Goal: Task Accomplishment & Management: Manage account settings

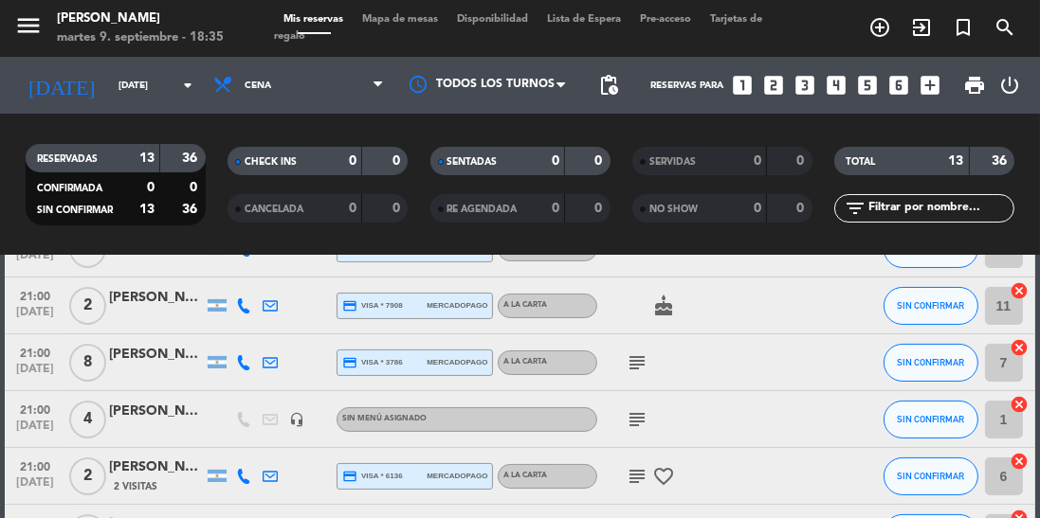
scroll to position [455, 0]
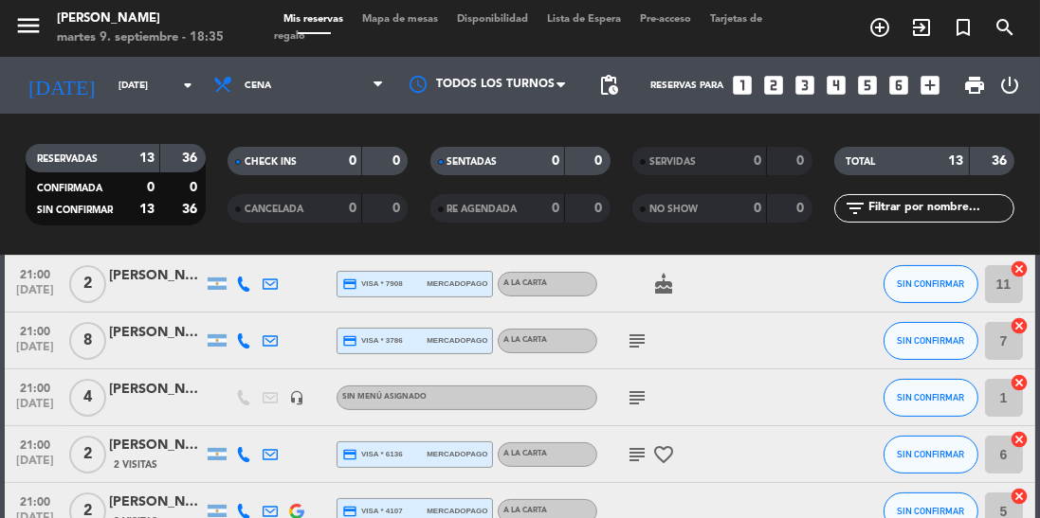
click at [666, 460] on icon "favorite_border" at bounding box center [663, 455] width 23 height 23
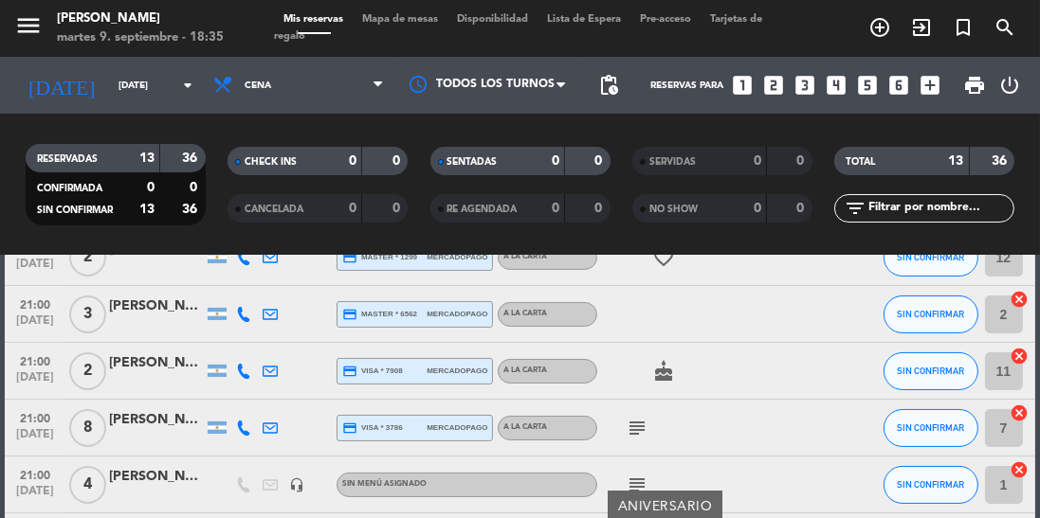
scroll to position [362, 0]
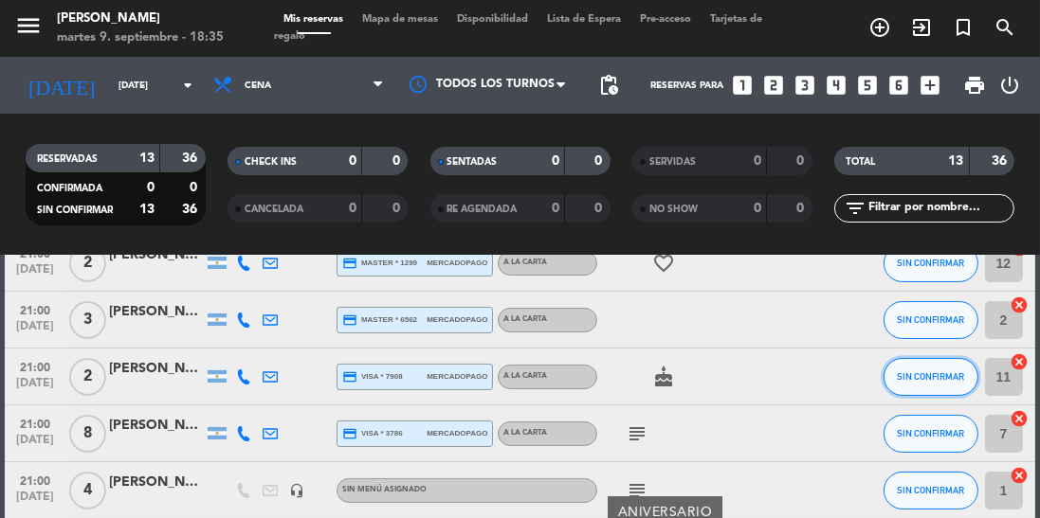
click at [892, 390] on button "SIN CONFIRMAR" at bounding box center [930, 377] width 95 height 38
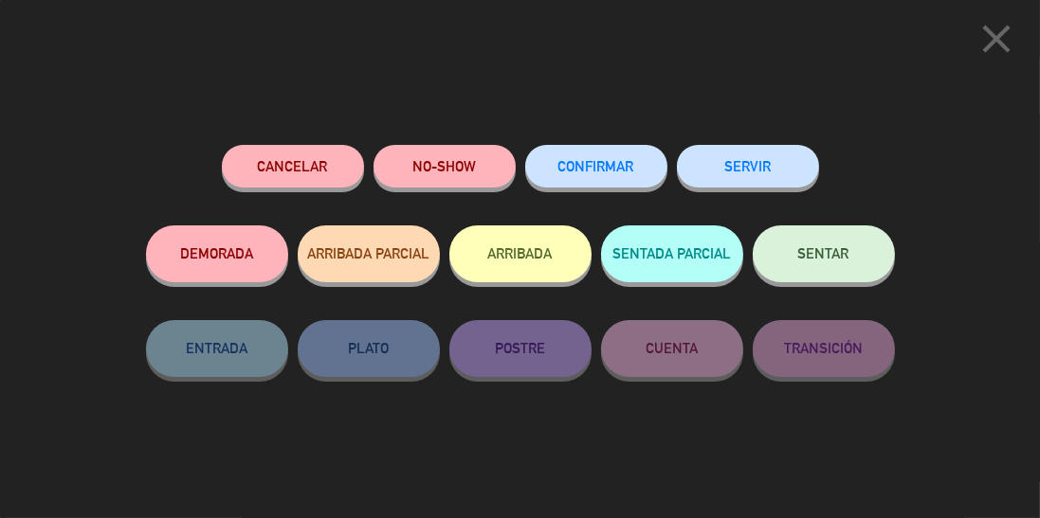
click at [921, 126] on div "close Cancelar NO-SHOW CONFIRMAR SERVIR DEMORADA ARRIBADA PARCIAL ARRIBADA SENT…" at bounding box center [520, 259] width 1040 height 518
click at [988, 57] on icon "close" at bounding box center [995, 38] width 47 height 47
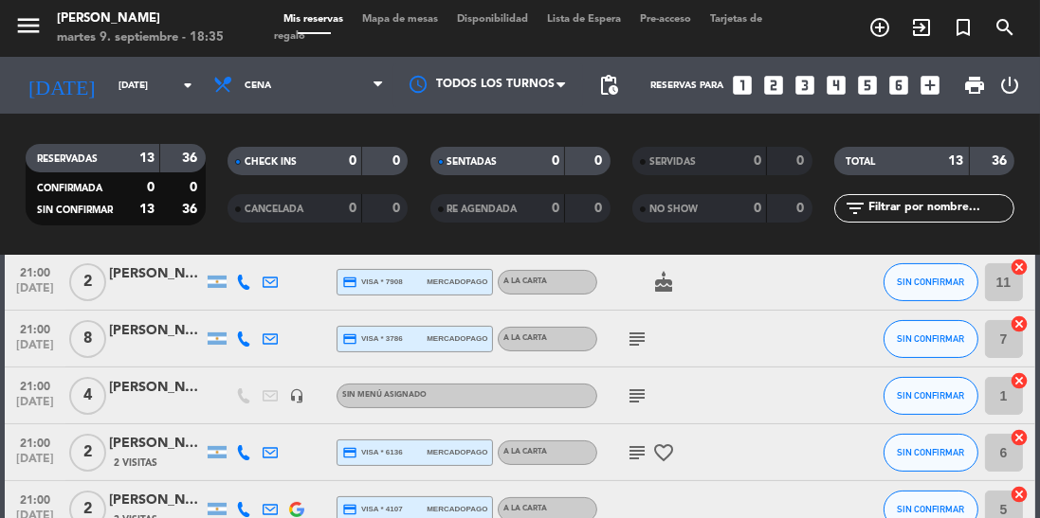
scroll to position [460, 0]
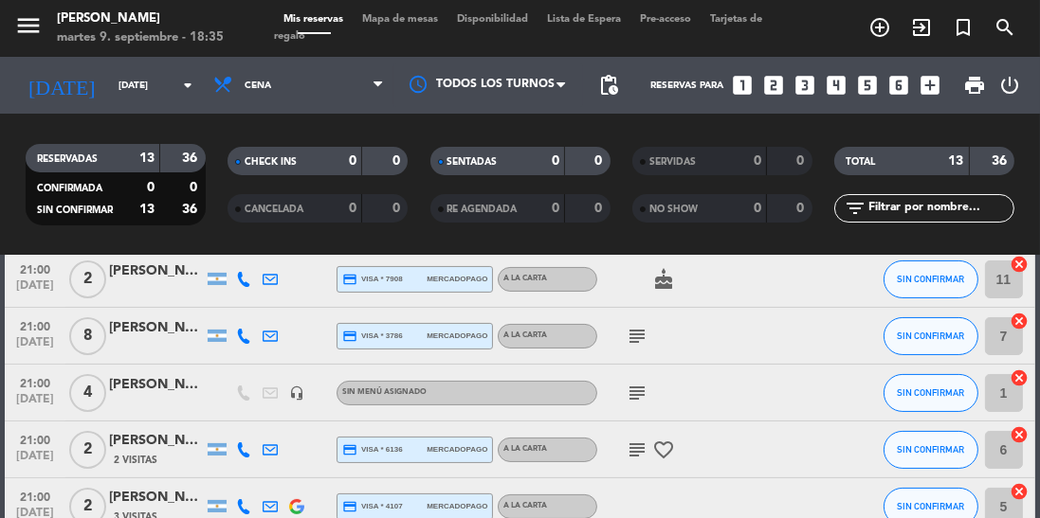
click at [634, 342] on icon "subject" at bounding box center [637, 336] width 23 height 23
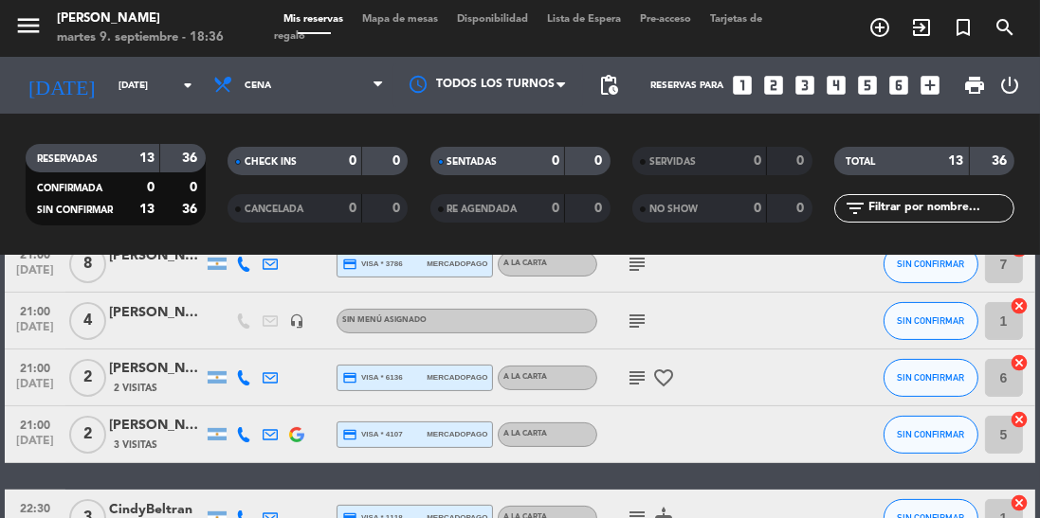
scroll to position [620, 0]
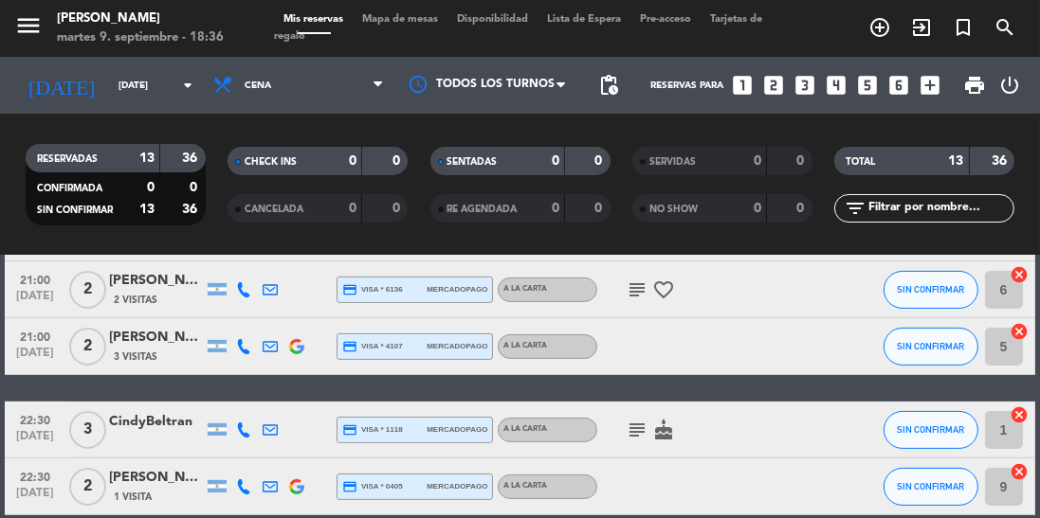
click at [630, 409] on div "subject cake" at bounding box center [676, 430] width 159 height 56
click at [659, 436] on icon "cake" at bounding box center [663, 430] width 23 height 23
click at [628, 436] on icon "subject" at bounding box center [637, 430] width 23 height 23
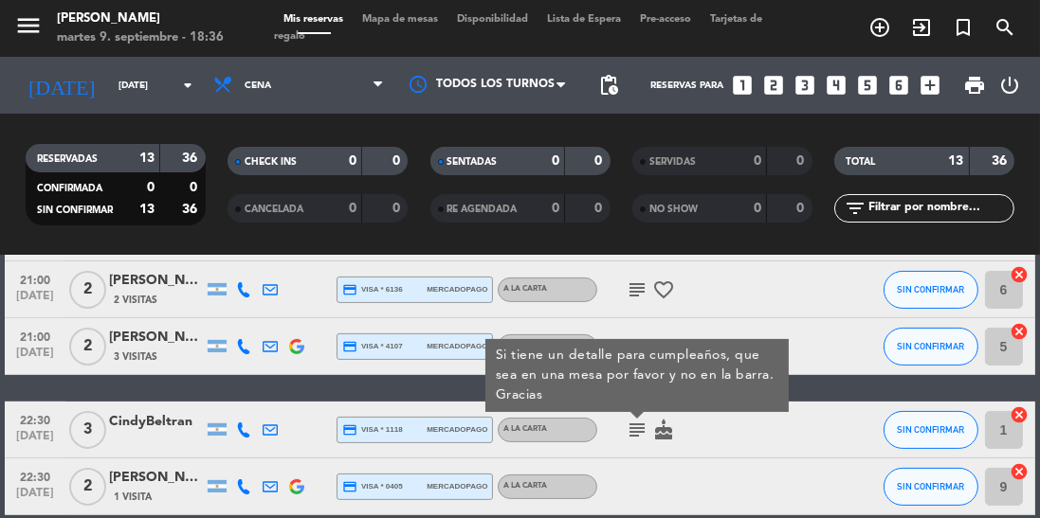
click at [442, 398] on div "19:30 [DATE] 2 [PERSON_NAME] [PERSON_NAME] 2 Visitas credit_card master * 2944 …" at bounding box center [519, 119] width 1029 height 792
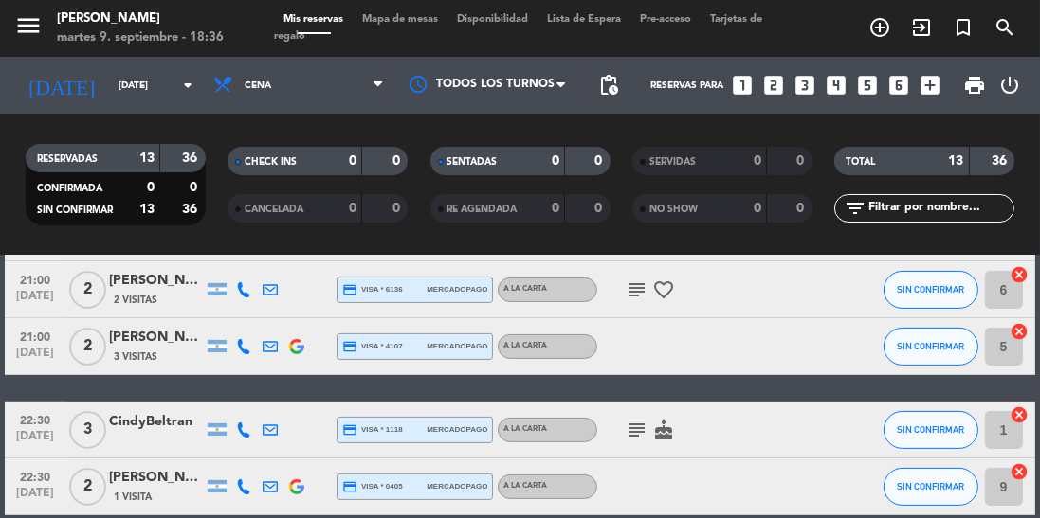
click at [645, 299] on icon "subject" at bounding box center [637, 290] width 23 height 23
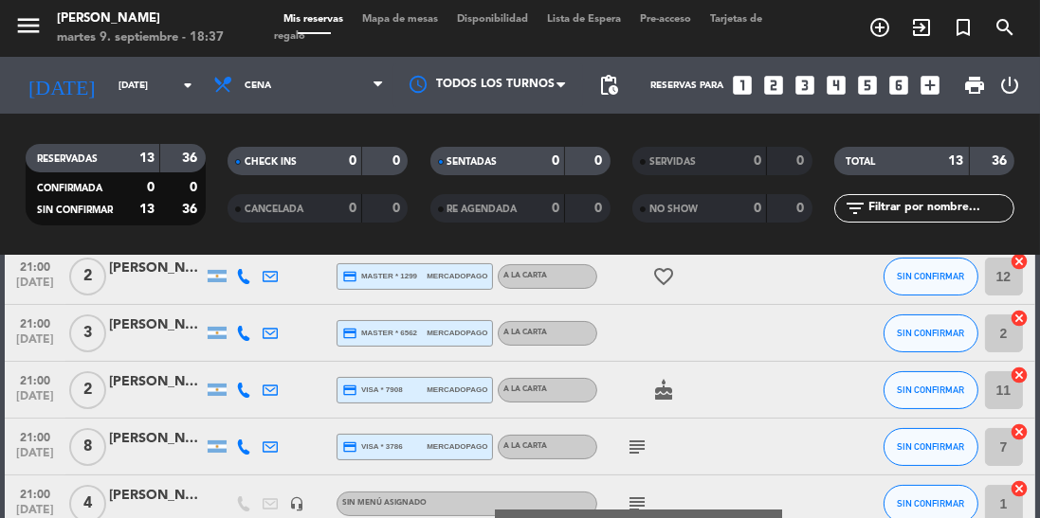
scroll to position [349, 0]
click at [637, 453] on icon "subject" at bounding box center [637, 447] width 23 height 23
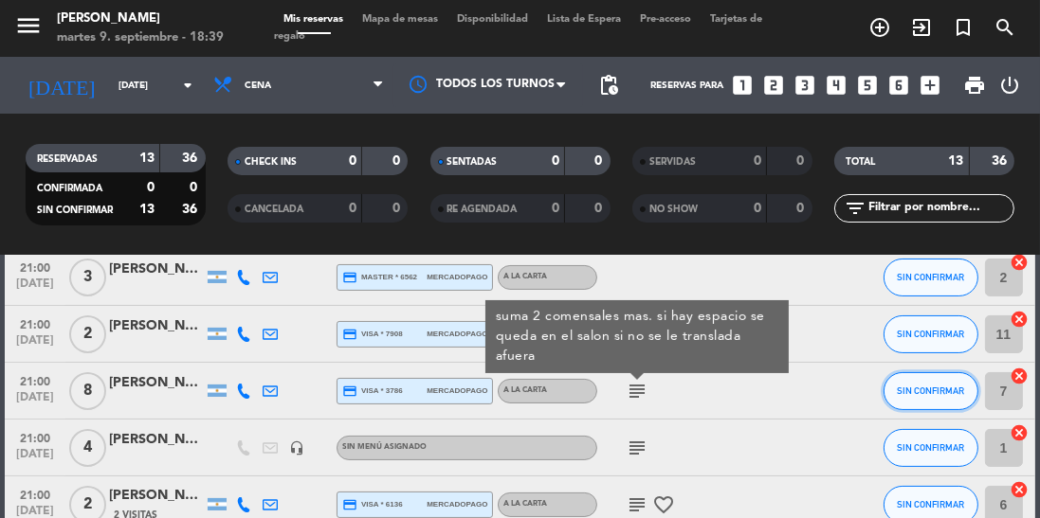
scroll to position [400, 0]
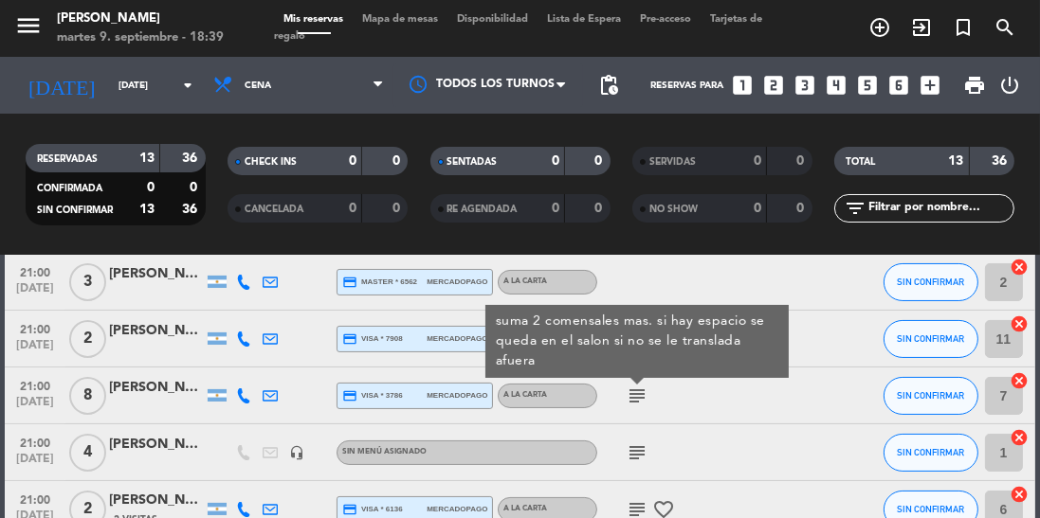
click at [649, 476] on div "subject" at bounding box center [676, 453] width 159 height 56
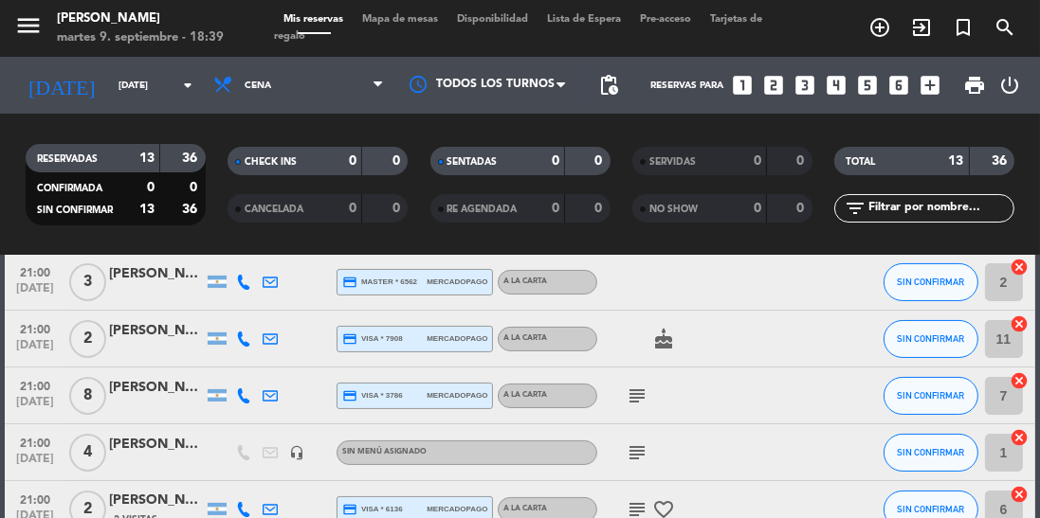
click at [638, 445] on icon "subject" at bounding box center [637, 453] width 23 height 23
click at [631, 513] on icon "subject" at bounding box center [637, 510] width 23 height 23
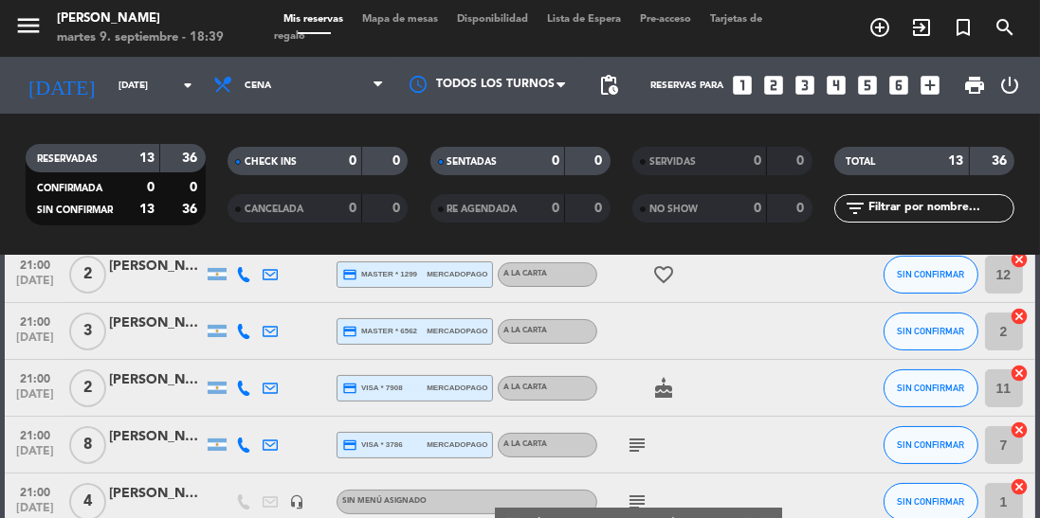
scroll to position [328, 0]
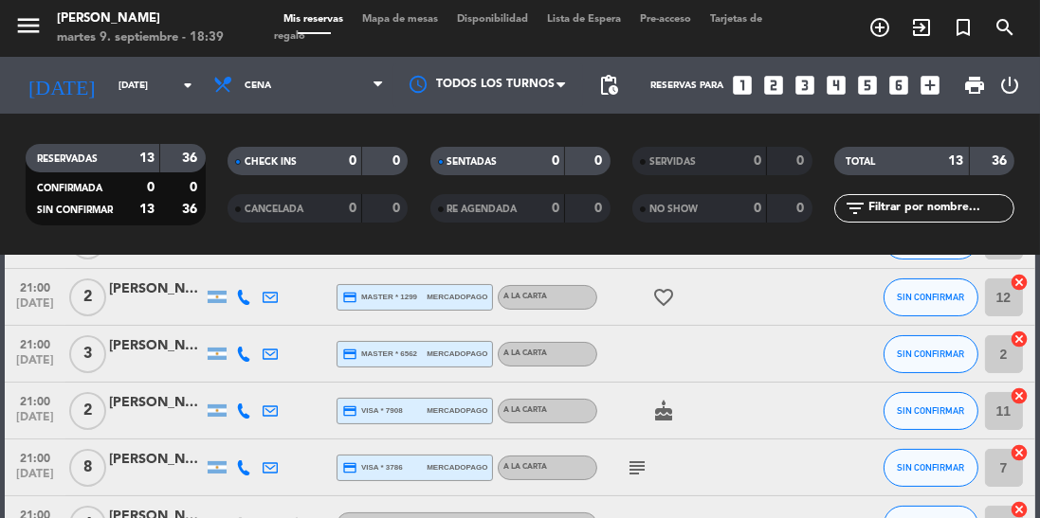
click at [630, 476] on icon "subject" at bounding box center [637, 468] width 23 height 23
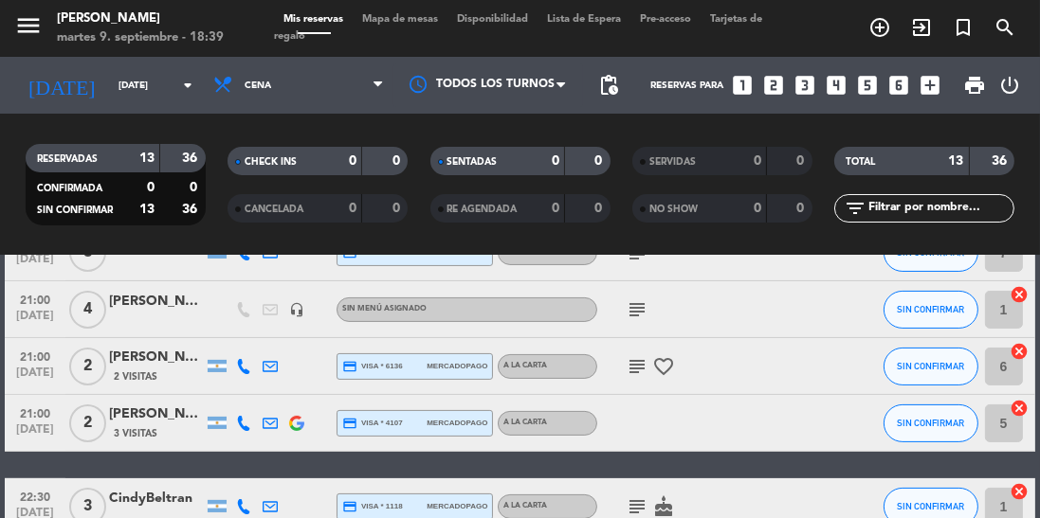
scroll to position [620, 0]
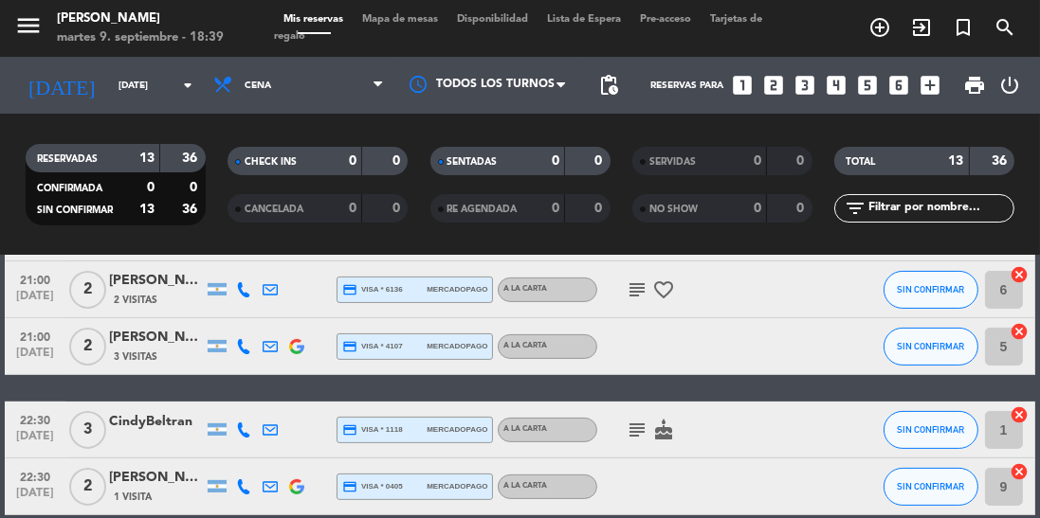
click at [812, 510] on div "22:30 [DATE] 2 [PERSON_NAME] 1 Visita credit_card visa * 0405 mercadopago A LA …" at bounding box center [519, 487] width 1029 height 57
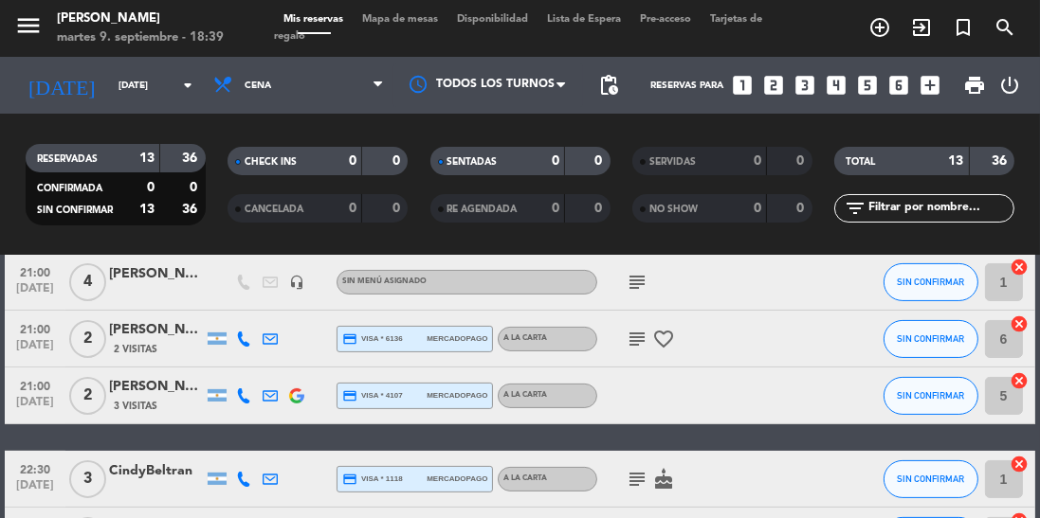
scroll to position [571, 0]
click at [633, 486] on icon "subject" at bounding box center [637, 479] width 23 height 23
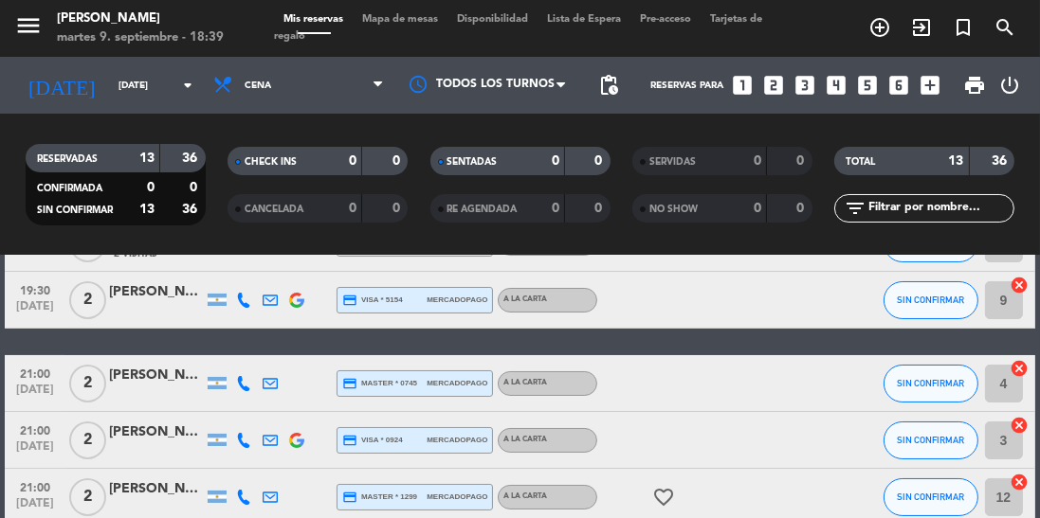
scroll to position [122, 0]
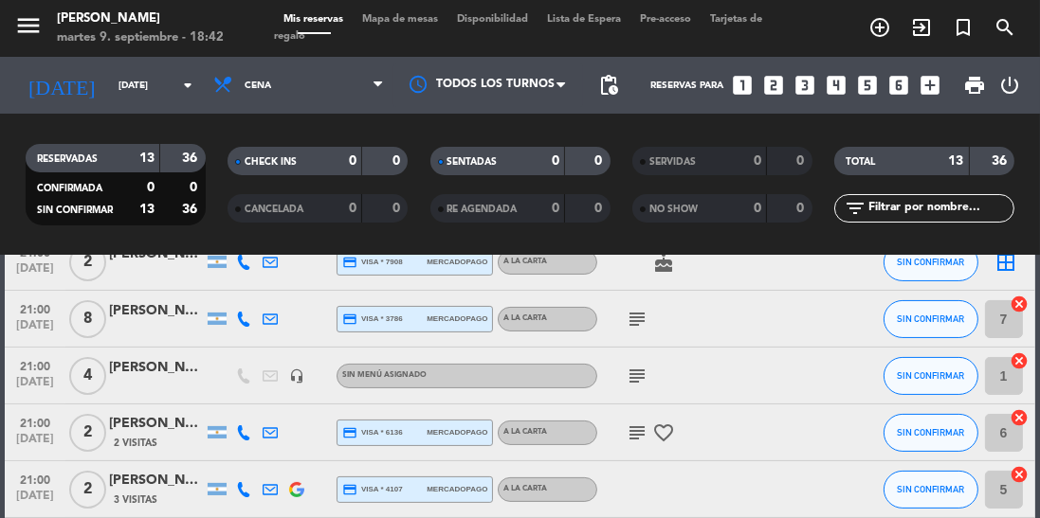
scroll to position [478, 0]
